Goal: Task Accomplishment & Management: Use online tool/utility

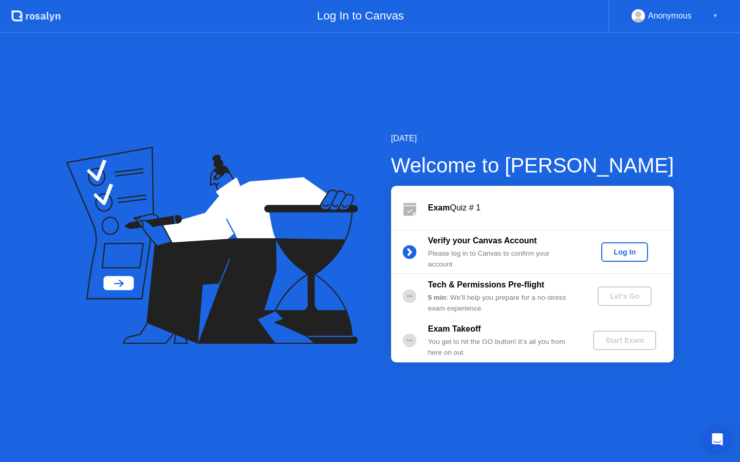
click at [609, 248] on div "Log In" at bounding box center [624, 252] width 39 height 8
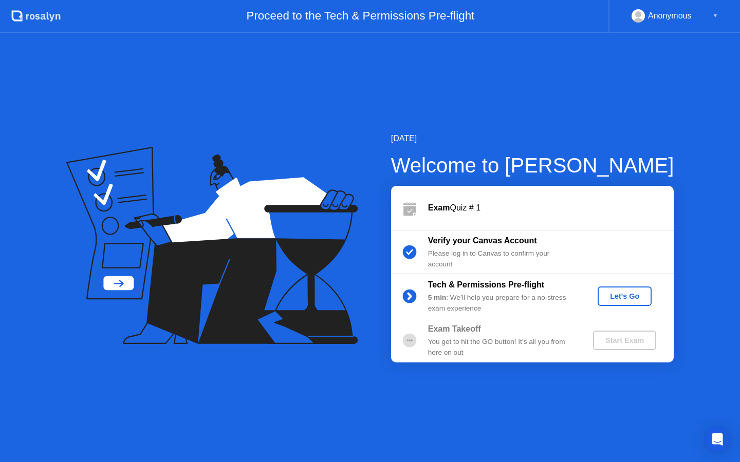
click at [619, 295] on div "Let's Go" at bounding box center [624, 296] width 46 height 8
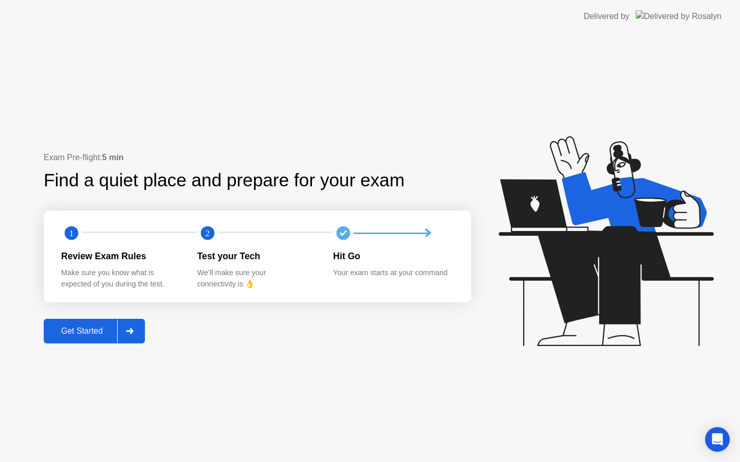
click at [106, 333] on div "Get Started" at bounding box center [82, 331] width 70 height 9
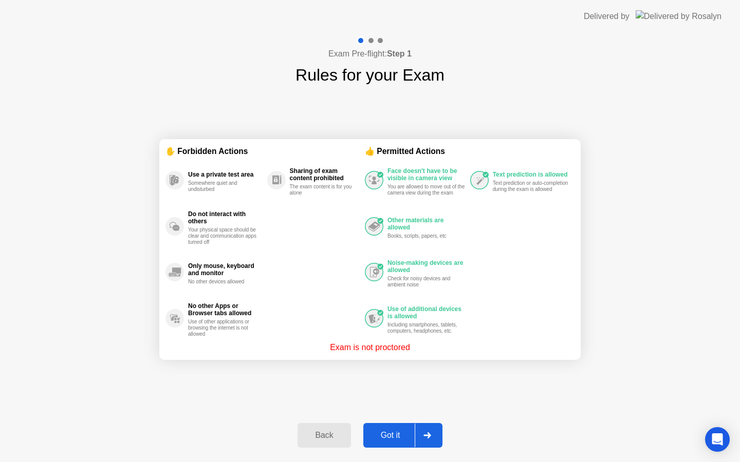
click at [402, 432] on div "Got it" at bounding box center [390, 435] width 48 height 9
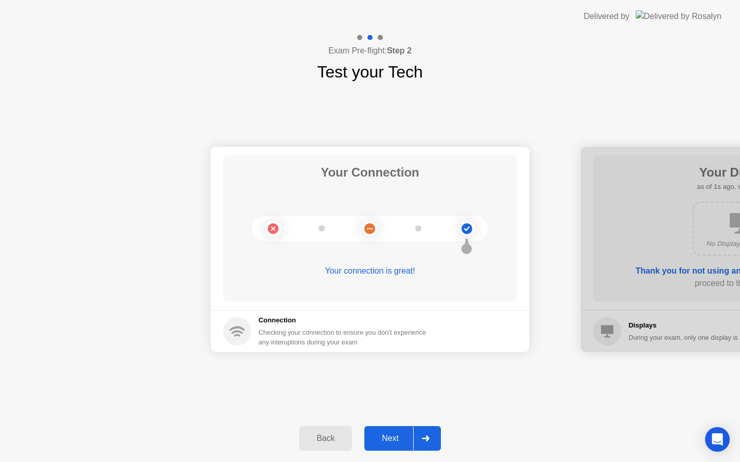
click at [389, 447] on button "Next" at bounding box center [402, 438] width 77 height 25
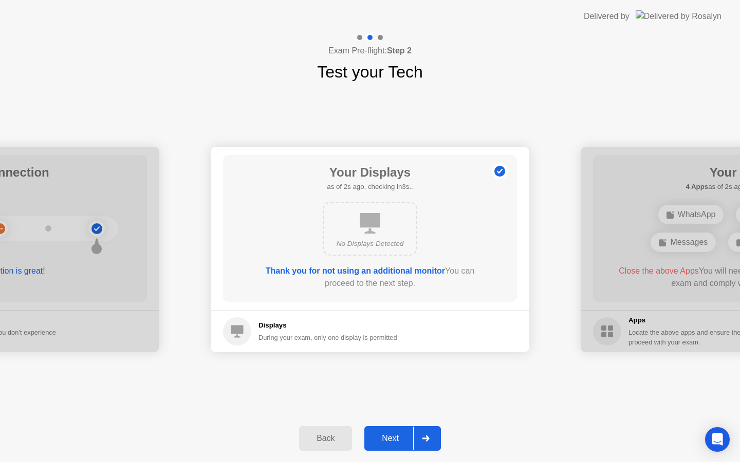
click at [372, 239] on div "No Displays Detected" at bounding box center [370, 244] width 76 height 10
click at [402, 432] on button "Next" at bounding box center [402, 438] width 77 height 25
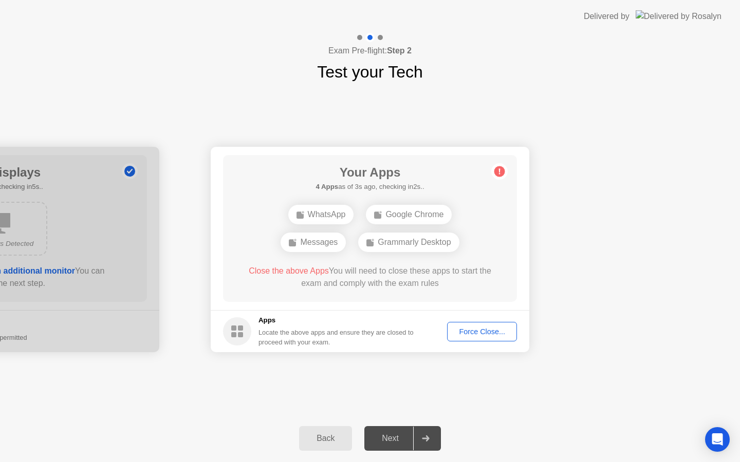
click at [490, 331] on div "Force Close..." at bounding box center [481, 332] width 63 height 8
click at [473, 339] on button "Force Close..." at bounding box center [482, 332] width 70 height 20
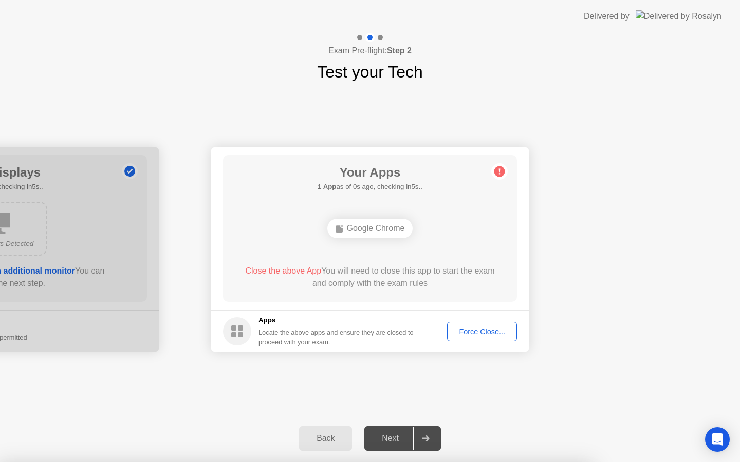
drag, startPoint x: 374, startPoint y: 271, endPoint x: 371, endPoint y: 267, distance: 5.3
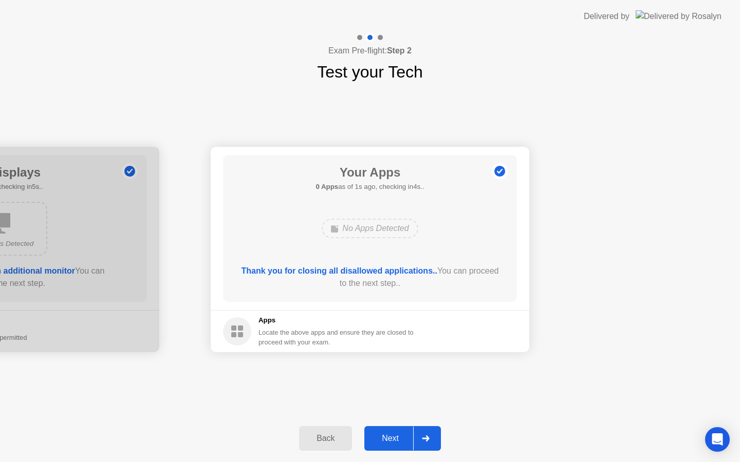
click at [404, 447] on button "Next" at bounding box center [402, 438] width 77 height 25
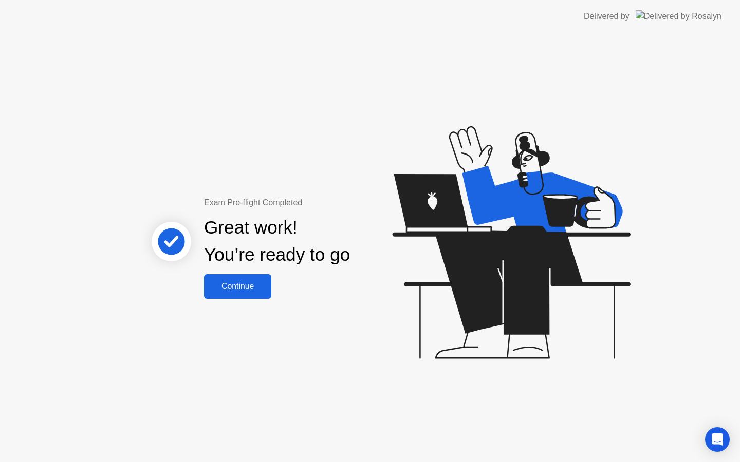
click at [249, 282] on div "Continue" at bounding box center [237, 286] width 61 height 9
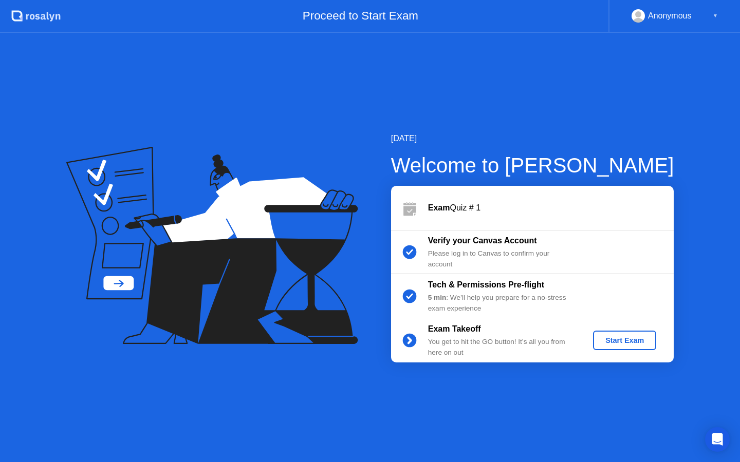
click at [616, 337] on div "Start Exam" at bounding box center [624, 340] width 55 height 8
